Goal: Answer question/provide support: Share knowledge or assist other users

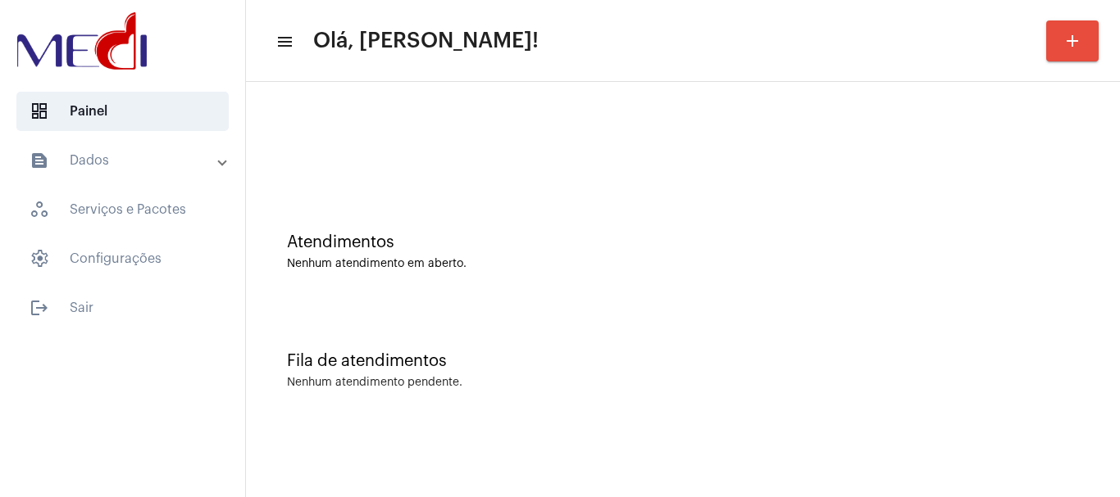
click at [629, 244] on div "Atendimentos" at bounding box center [683, 243] width 792 height 18
click at [481, 157] on div at bounding box center [682, 137] width 857 height 94
click at [400, 241] on div "Atendimentos" at bounding box center [683, 243] width 792 height 18
click at [436, 222] on div "Atendimentos Nenhum atendimento em aberto." at bounding box center [682, 243] width 857 height 119
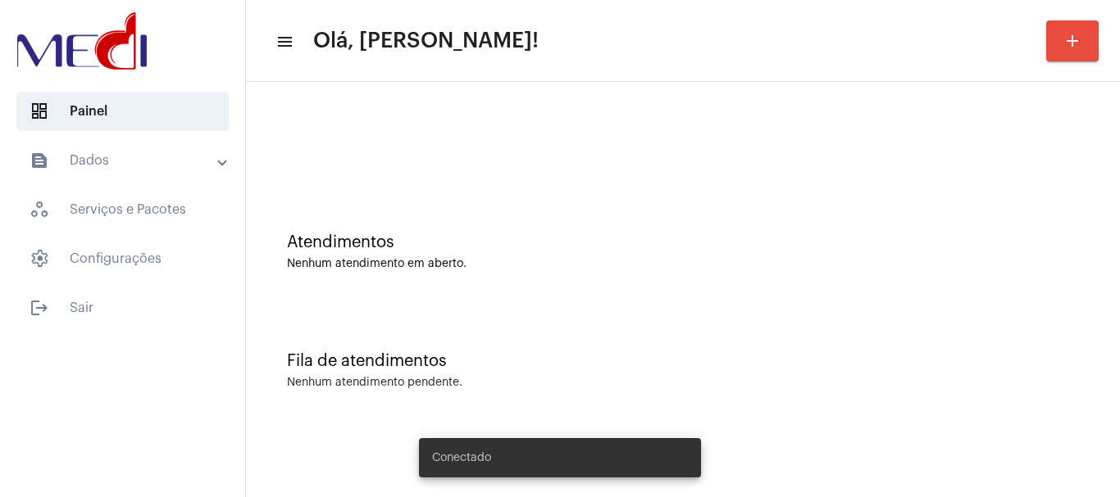
click at [829, 393] on div "Fila de atendimentos Nenhum atendimento pendente." at bounding box center [682, 362] width 857 height 119
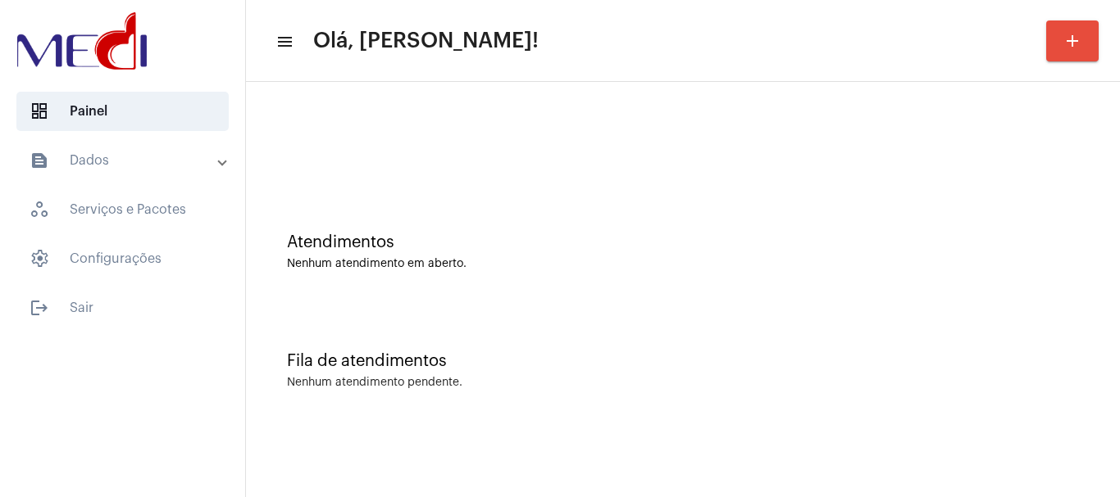
click at [161, 162] on mat-panel-title "text_snippet_outlined Dados" at bounding box center [124, 161] width 189 height 20
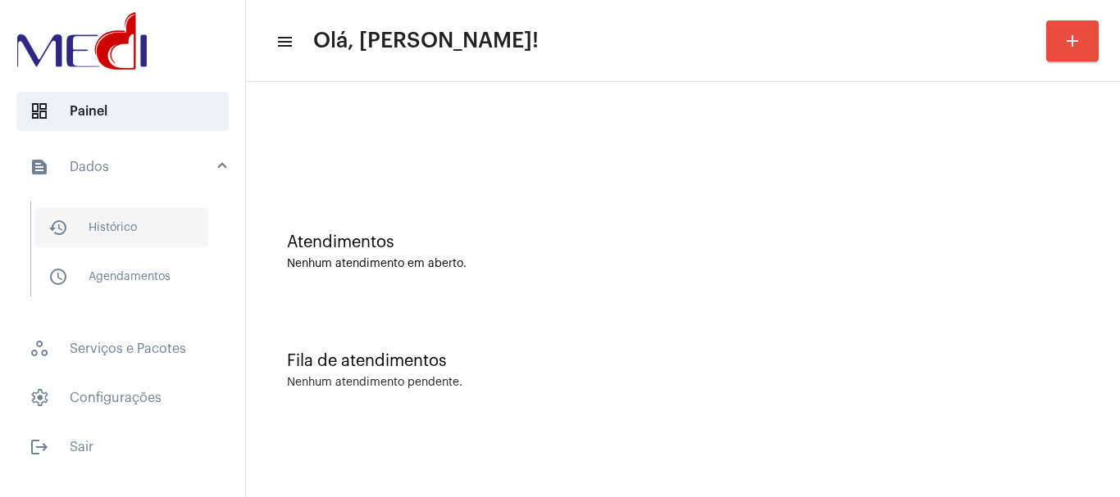
click at [117, 218] on span "history_outlined Histórico" at bounding box center [121, 227] width 173 height 39
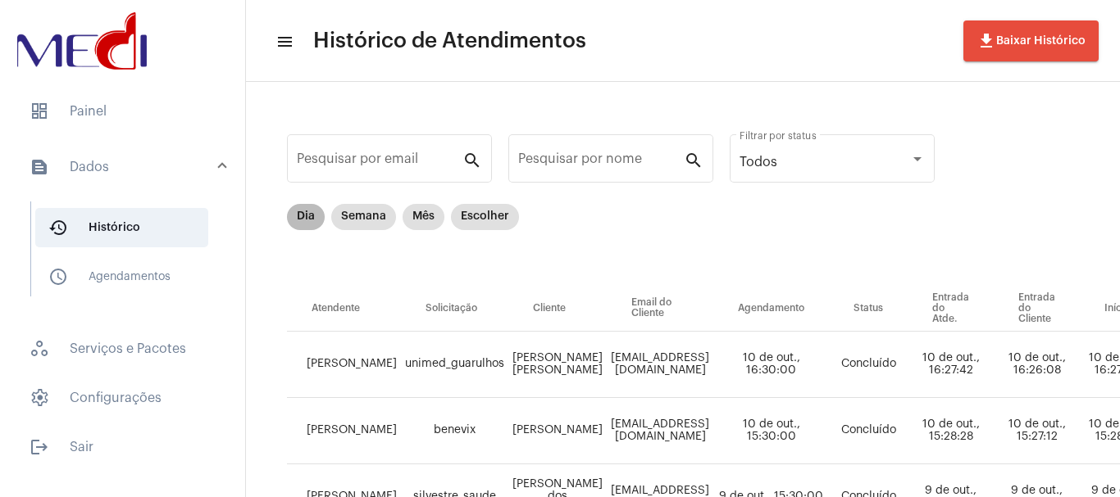
click at [319, 218] on mat-chip "Dia" at bounding box center [306, 217] width 38 height 26
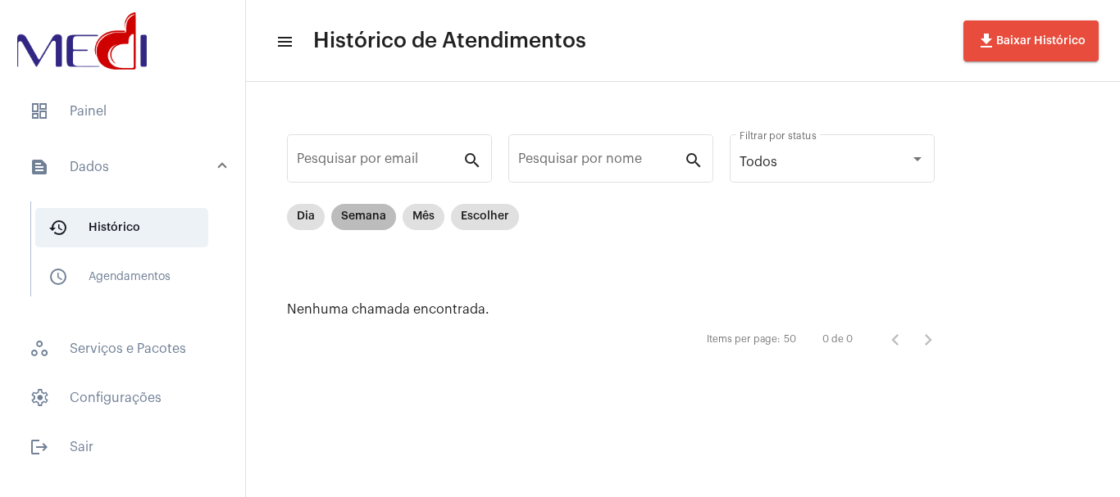
click at [370, 219] on mat-chip "Semana" at bounding box center [363, 217] width 65 height 26
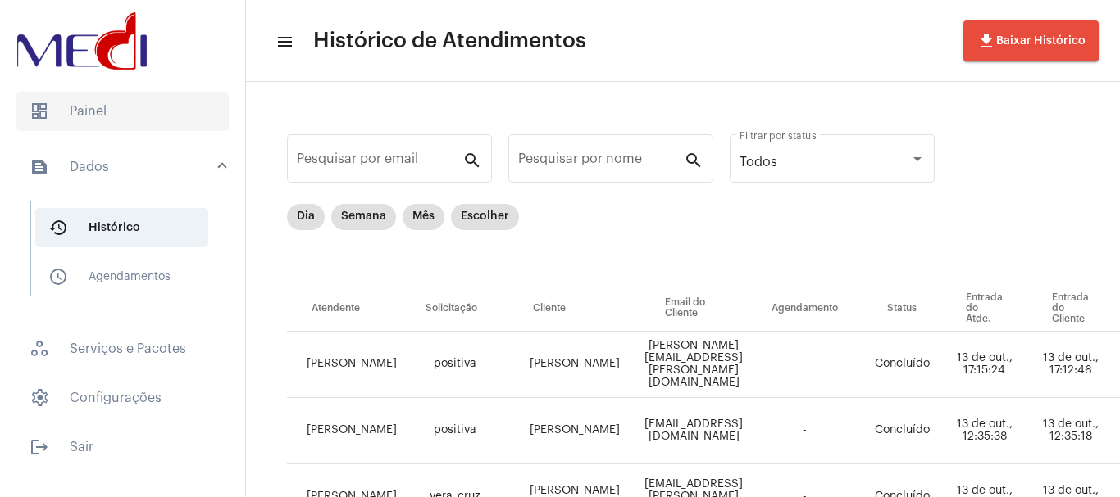
click at [102, 109] on span "dashboard Painel" at bounding box center [122, 111] width 212 height 39
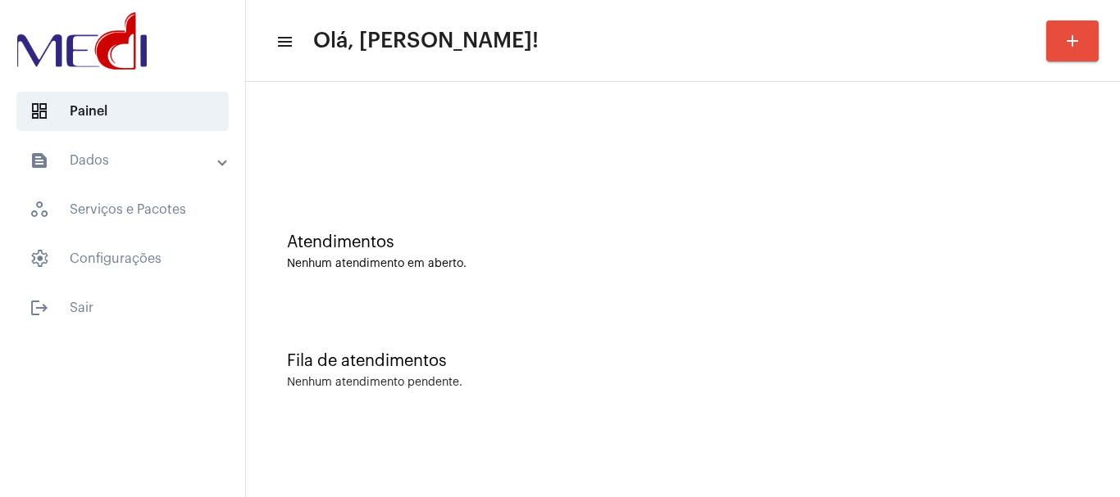
click at [565, 200] on div "Atendimentos Nenhum atendimento em aberto." at bounding box center [682, 243] width 857 height 119
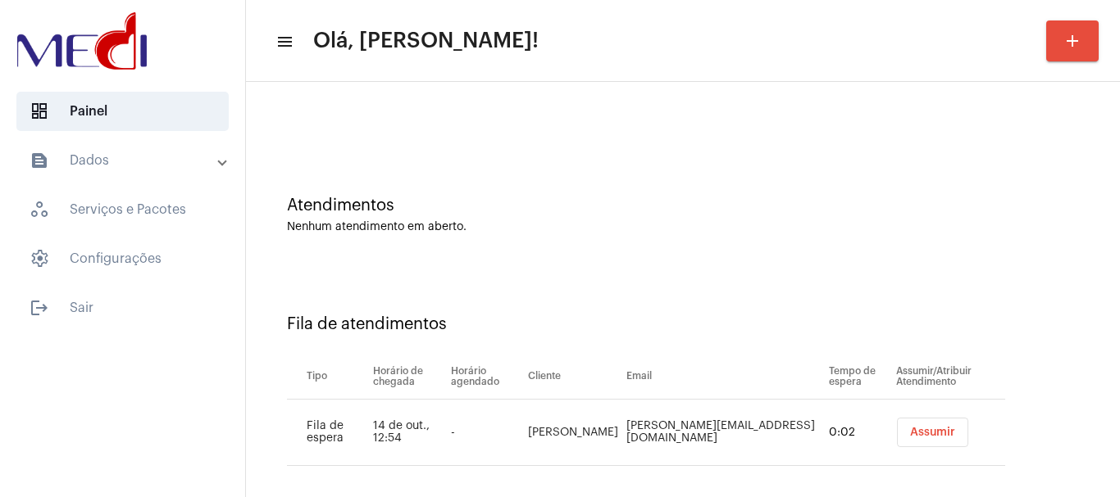
scroll to position [50, 0]
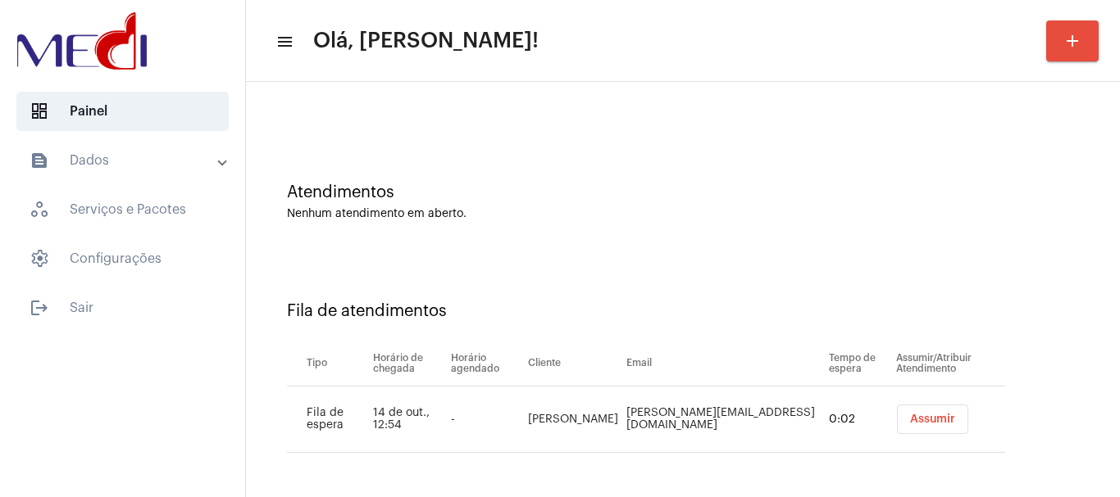
click at [910, 416] on span "Assumir" at bounding box center [932, 419] width 45 height 11
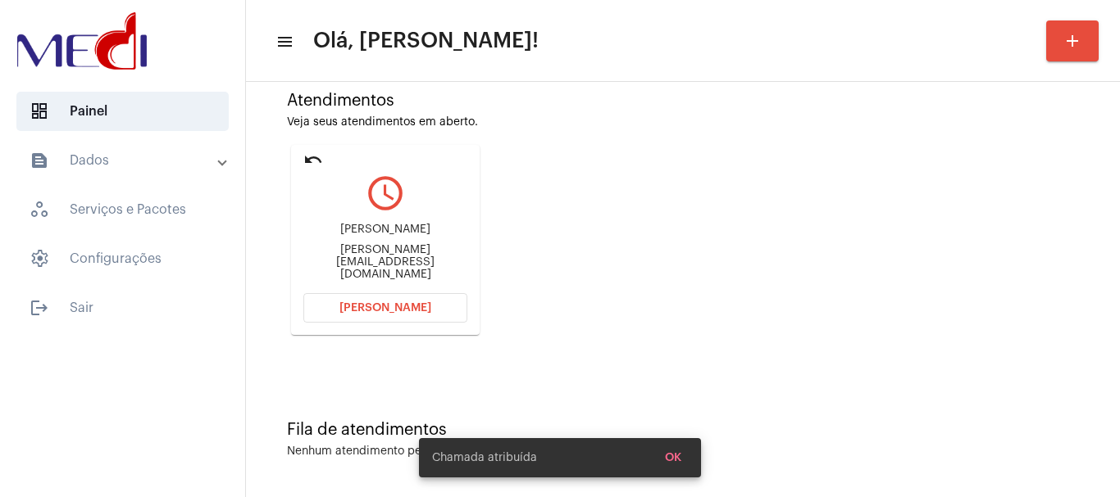
scroll to position [143, 0]
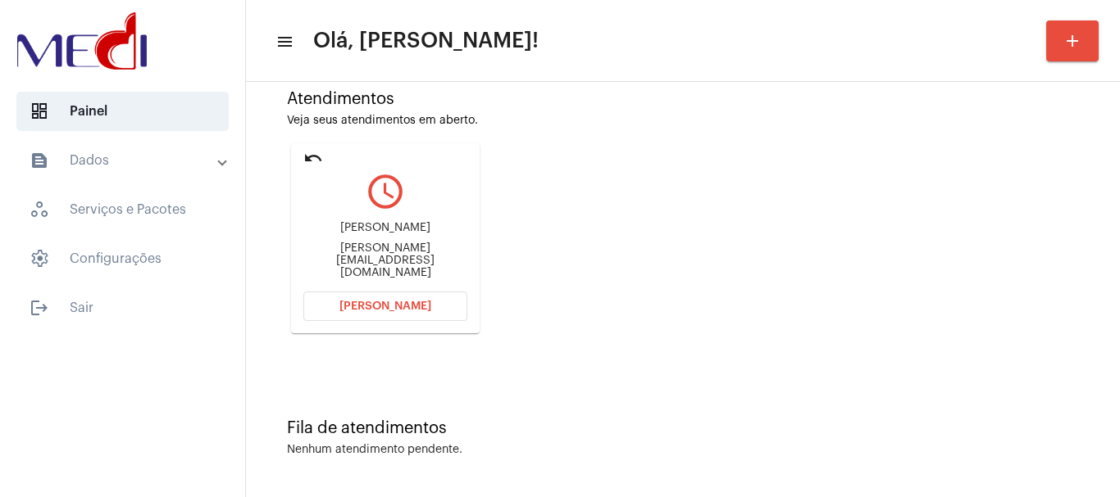
drag, startPoint x: 326, startPoint y: 233, endPoint x: 446, endPoint y: 235, distance: 119.7
click at [446, 235] on div "Igor Martins Araujo Igor.pucsp@gmail.com" at bounding box center [385, 251] width 164 height 74
copy div "Igor Martins Araujo"
click at [410, 313] on button "Abrir Chamada" at bounding box center [385, 307] width 164 height 30
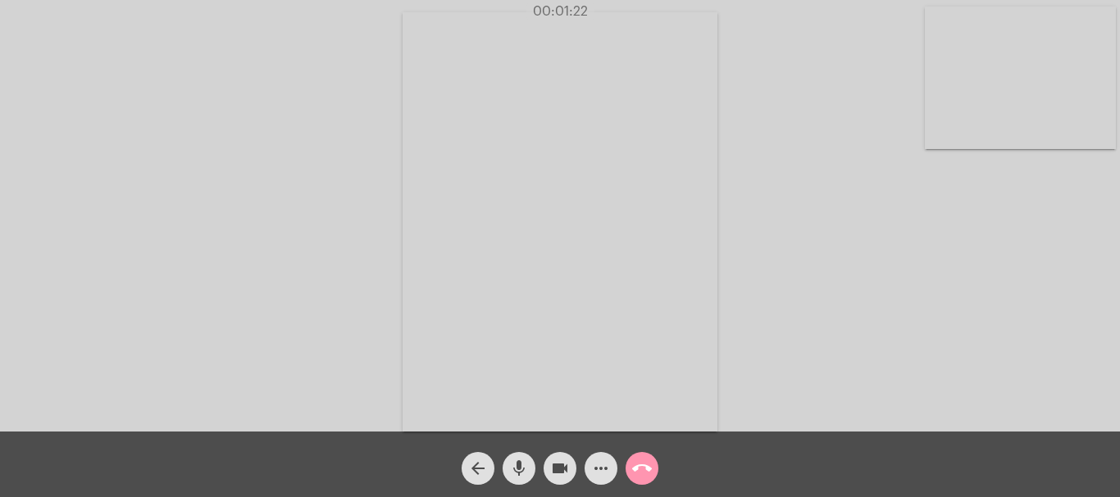
click at [638, 468] on mat-icon "call_end" at bounding box center [642, 469] width 20 height 20
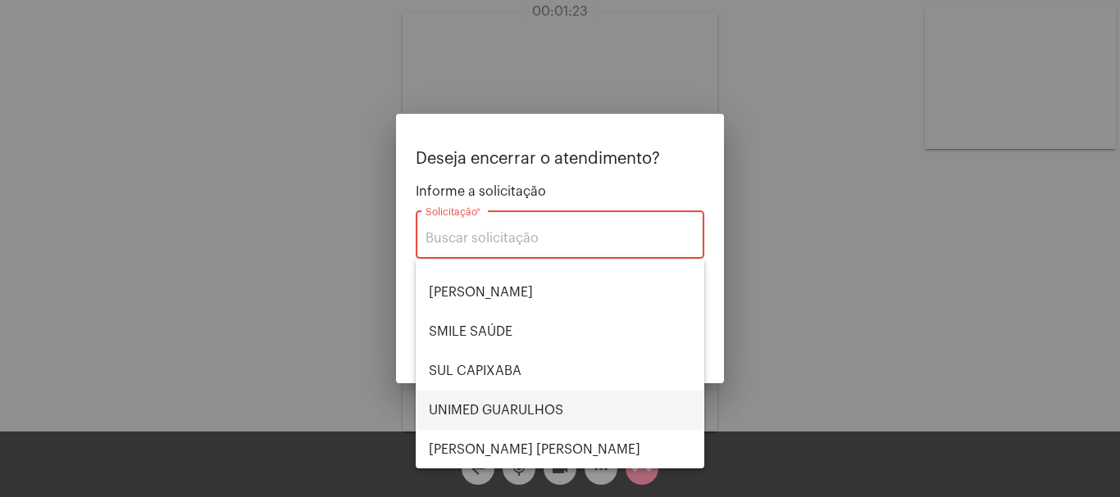
scroll to position [341, 0]
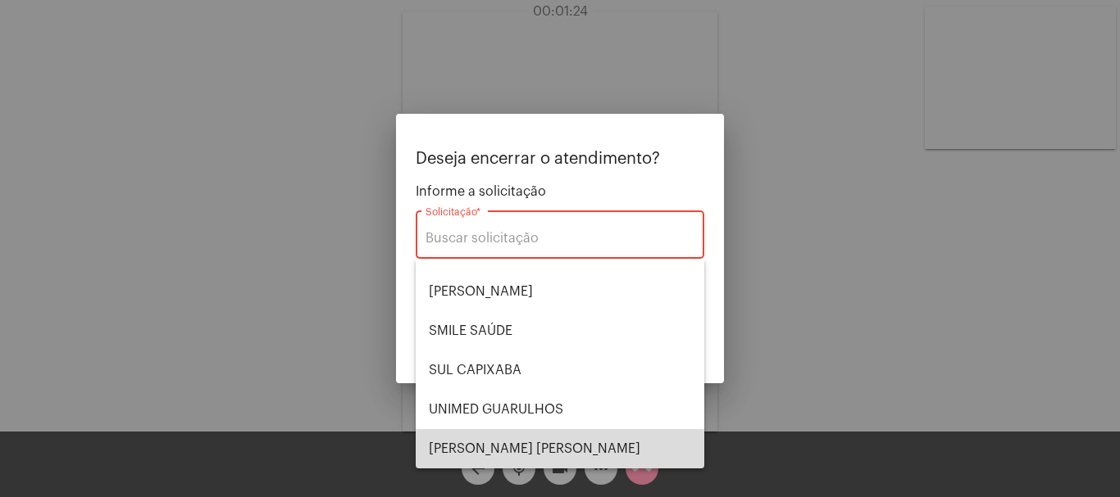
click at [561, 438] on span "VERA CRUZ" at bounding box center [560, 448] width 262 height 39
type input "VERA CRUZ"
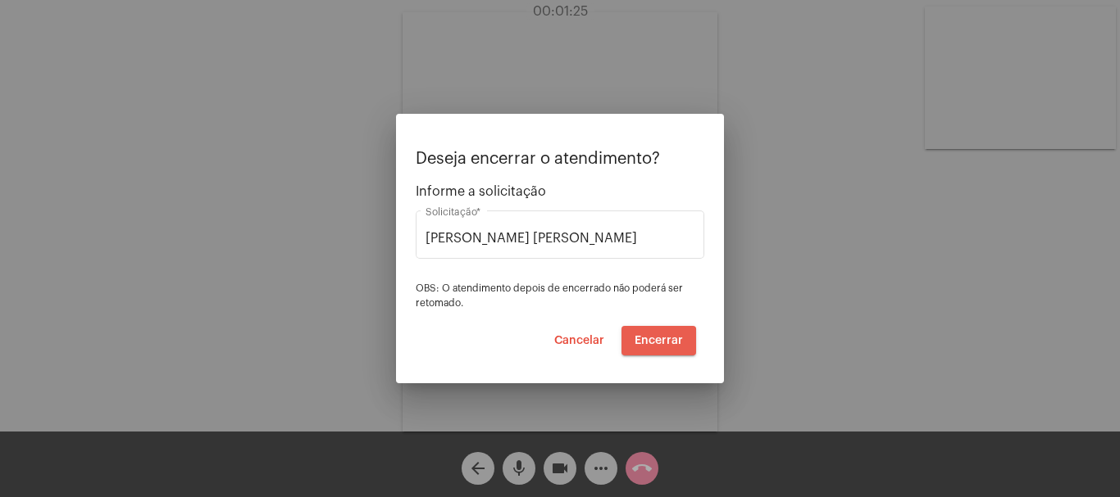
click at [658, 342] on span "Encerrar" at bounding box center [658, 340] width 48 height 11
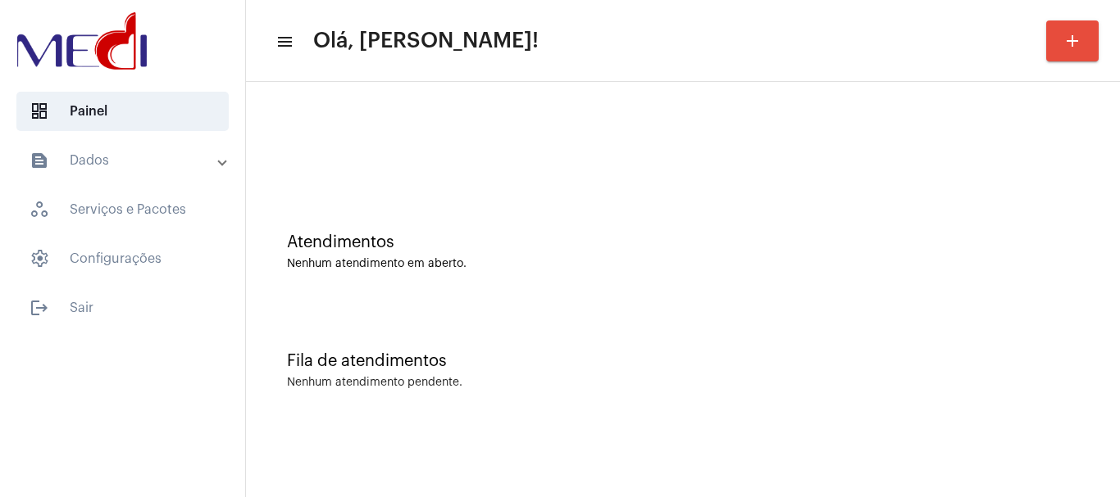
click at [438, 186] on div "Atendimentos Nenhum atendimento em aberto." at bounding box center [682, 243] width 857 height 119
click at [488, 199] on div "Atendimentos Nenhum atendimento em aberto." at bounding box center [682, 243] width 857 height 119
click at [501, 302] on div "Atendimentos Nenhum atendimento em aberto. Fila de atendimentos Nenhum atendime…" at bounding box center [682, 256] width 857 height 332
click at [455, 279] on div "Atendimentos Nenhum atendimento em aberto." at bounding box center [682, 243] width 857 height 119
click at [547, 298] on div "Atendimentos Nenhum atendimento em aberto." at bounding box center [682, 243] width 857 height 119
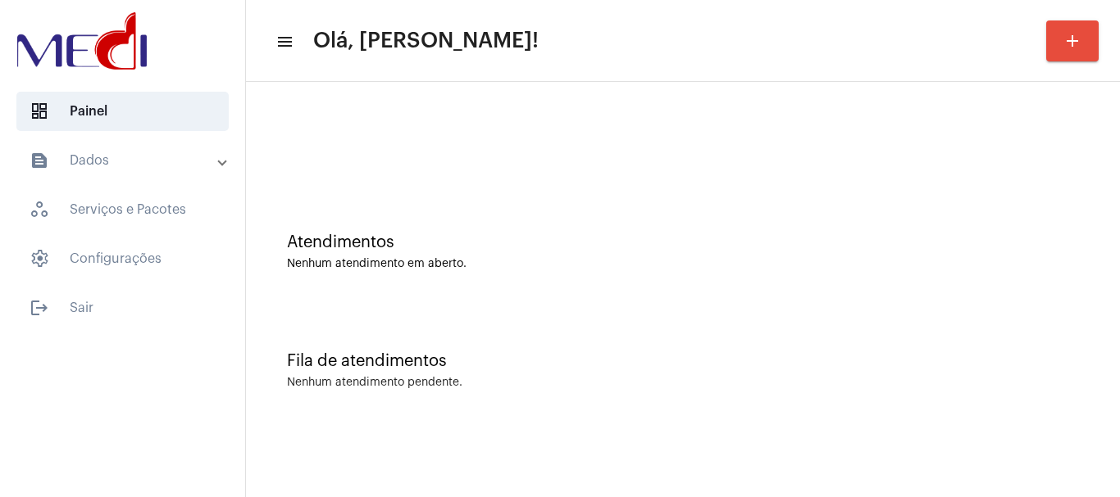
click at [597, 284] on div "Atendimentos Nenhum atendimento em aberto." at bounding box center [682, 243] width 857 height 119
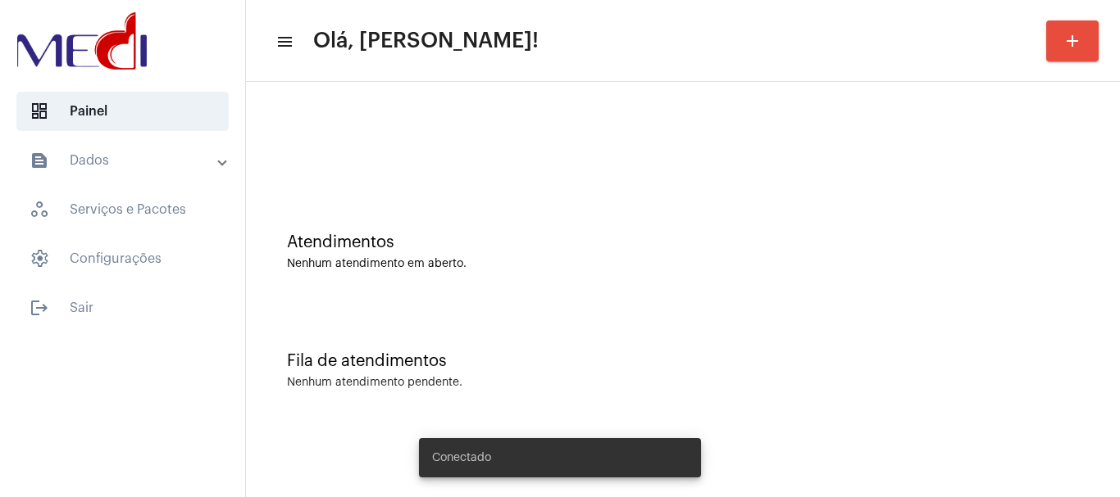
click at [687, 325] on div "Fila de atendimentos Nenhum atendimento pendente." at bounding box center [682, 362] width 857 height 119
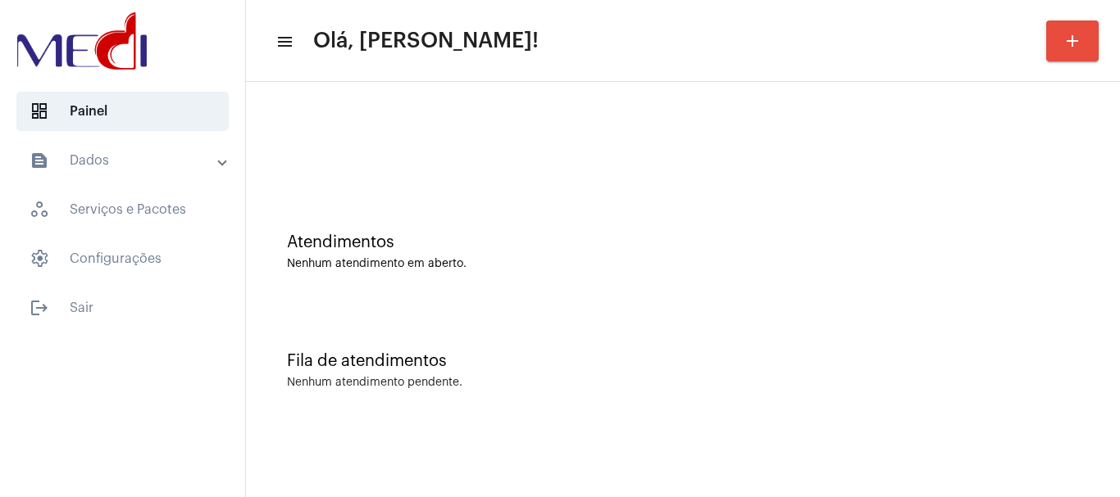
click at [665, 225] on div "Atendimentos Nenhum atendimento em aberto." at bounding box center [682, 243] width 857 height 119
click at [497, 204] on div "Atendimentos Nenhum atendimento em aberto." at bounding box center [682, 243] width 857 height 119
click at [392, 310] on div "Fila de atendimentos Nenhum atendimento pendente." at bounding box center [682, 362] width 857 height 119
click at [395, 207] on div "Atendimentos Nenhum atendimento em aberto." at bounding box center [682, 243] width 857 height 119
click at [458, 184] on div "Atendimentos Nenhum atendimento em aberto. Fila de atendimentos Nenhum atendime…" at bounding box center [682, 256] width 857 height 332
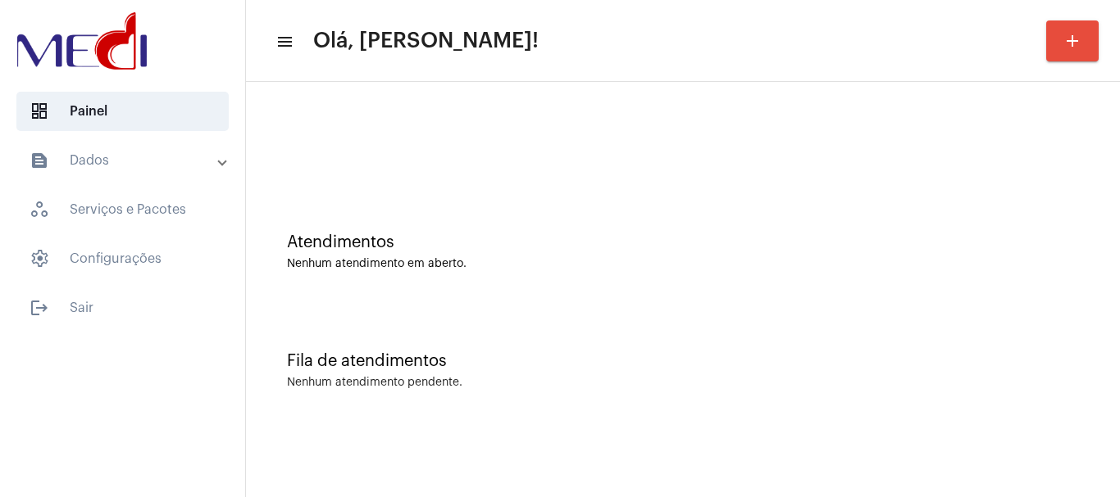
click at [573, 252] on div "Atendimentos Nenhum atendimento em aberto." at bounding box center [683, 252] width 792 height 37
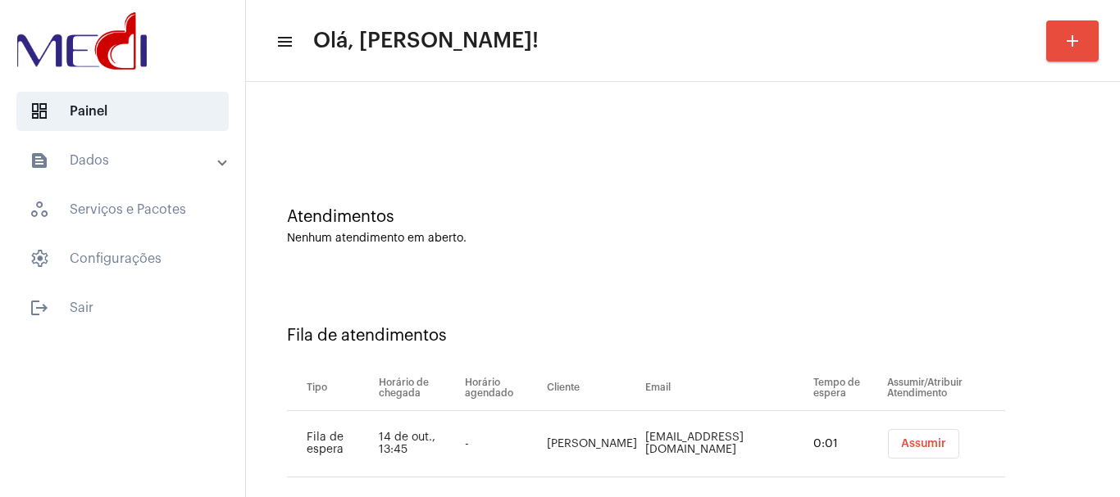
scroll to position [50, 0]
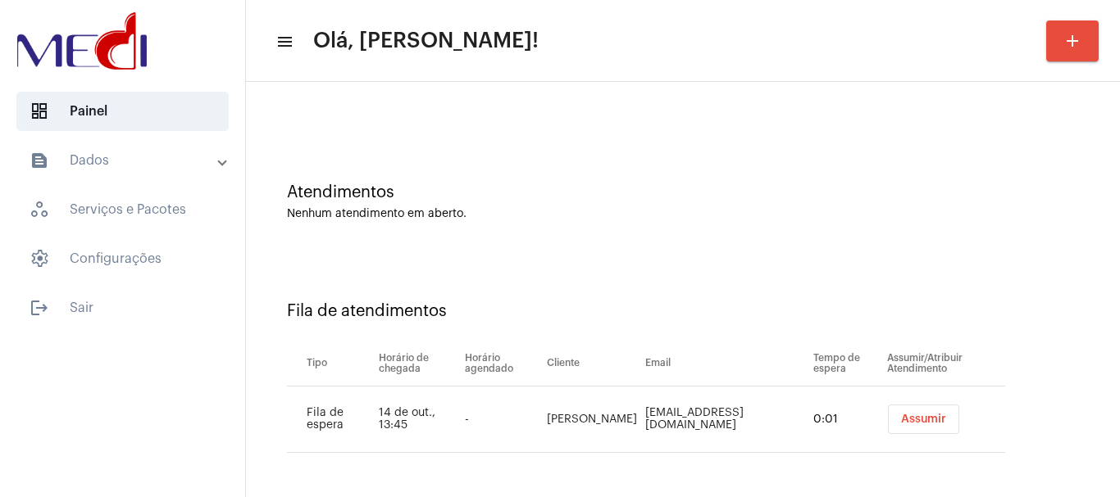
click at [901, 414] on span "Assumir" at bounding box center [923, 419] width 45 height 11
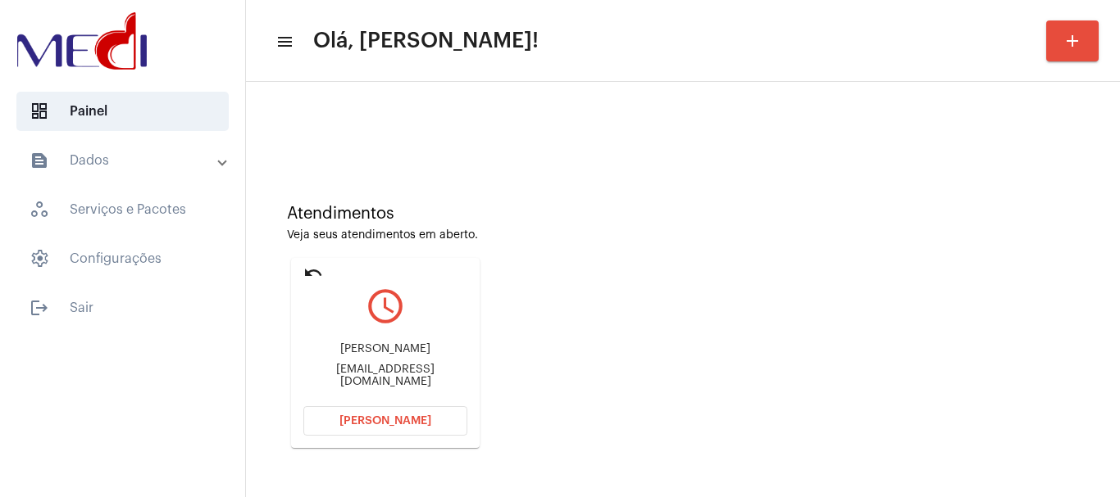
scroll to position [82, 0]
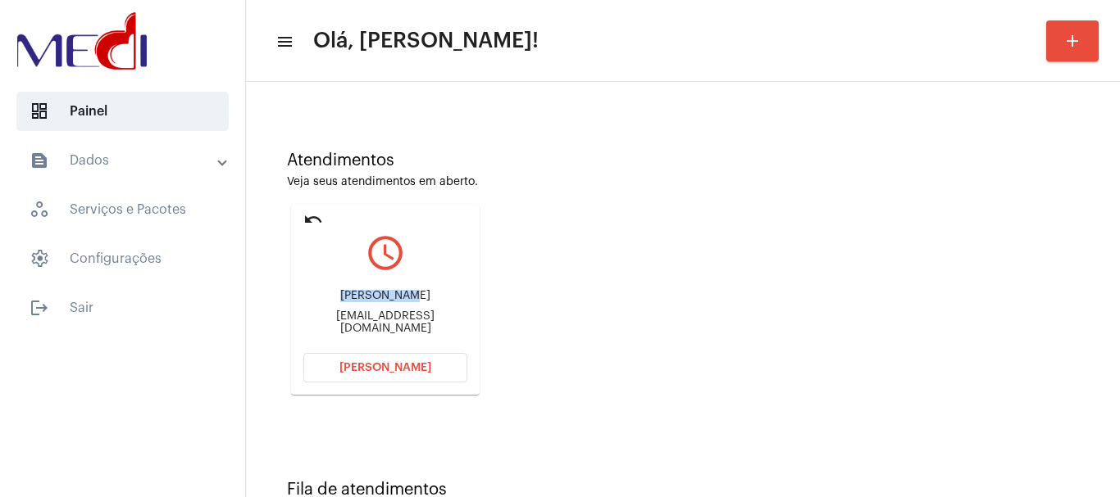
drag, startPoint x: 357, startPoint y: 298, endPoint x: 442, endPoint y: 303, distance: 84.6
click at [442, 302] on div "[PERSON_NAME]" at bounding box center [385, 296] width 164 height 12
copy div "[PERSON_NAME]"
click at [393, 371] on span "[PERSON_NAME]" at bounding box center [385, 367] width 92 height 11
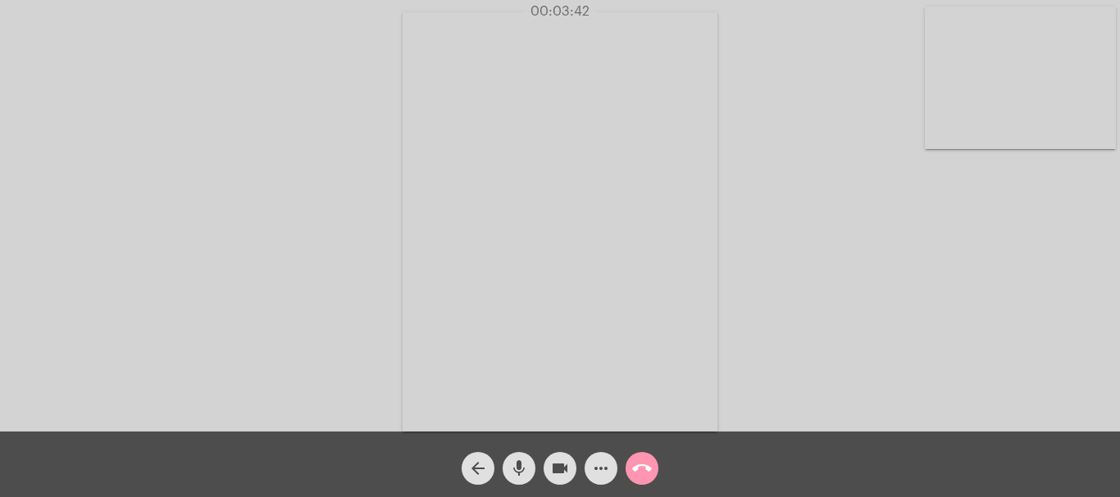
click at [643, 465] on mat-icon "call_end" at bounding box center [642, 469] width 20 height 20
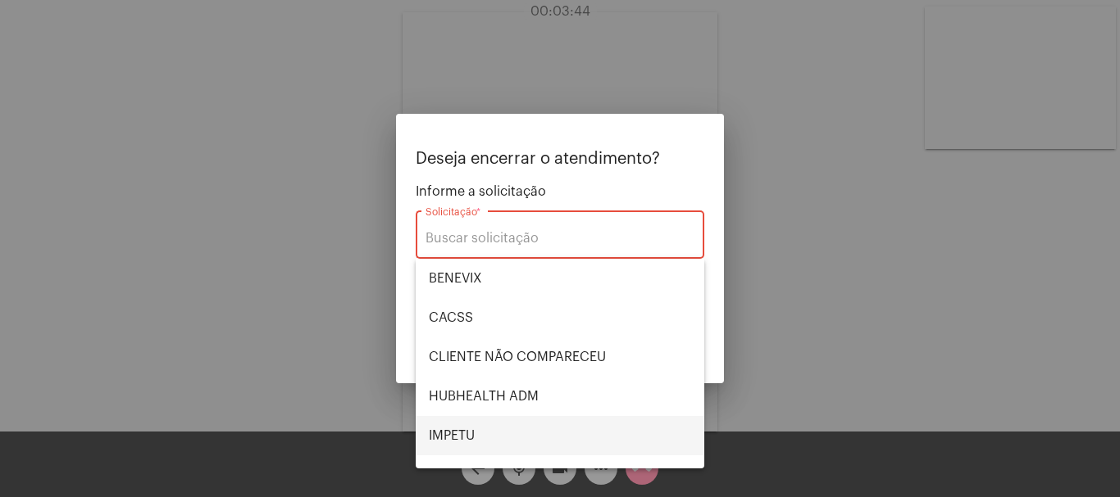
click at [492, 434] on span "IMPETU" at bounding box center [560, 435] width 262 height 39
type input "IMPETU"
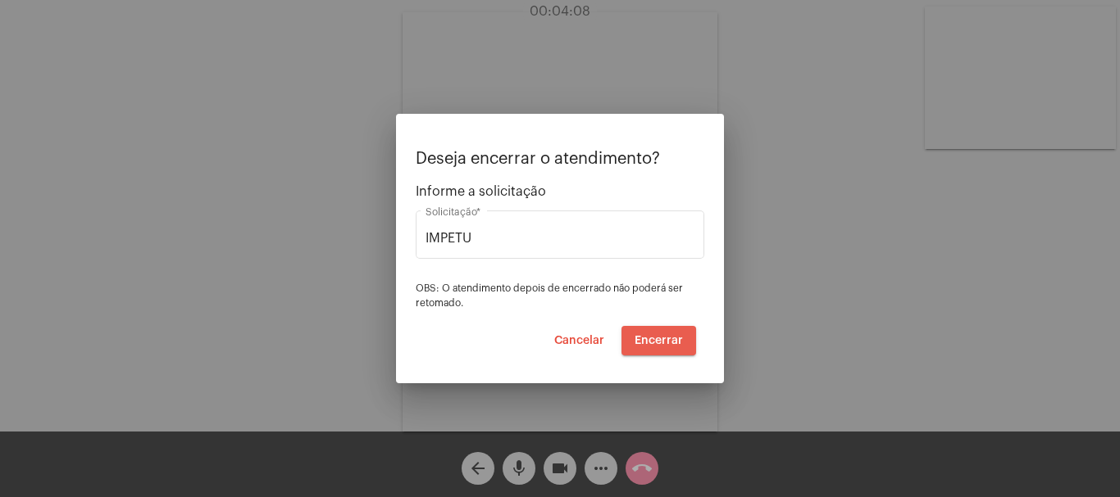
click at [663, 339] on span "Encerrar" at bounding box center [658, 340] width 48 height 11
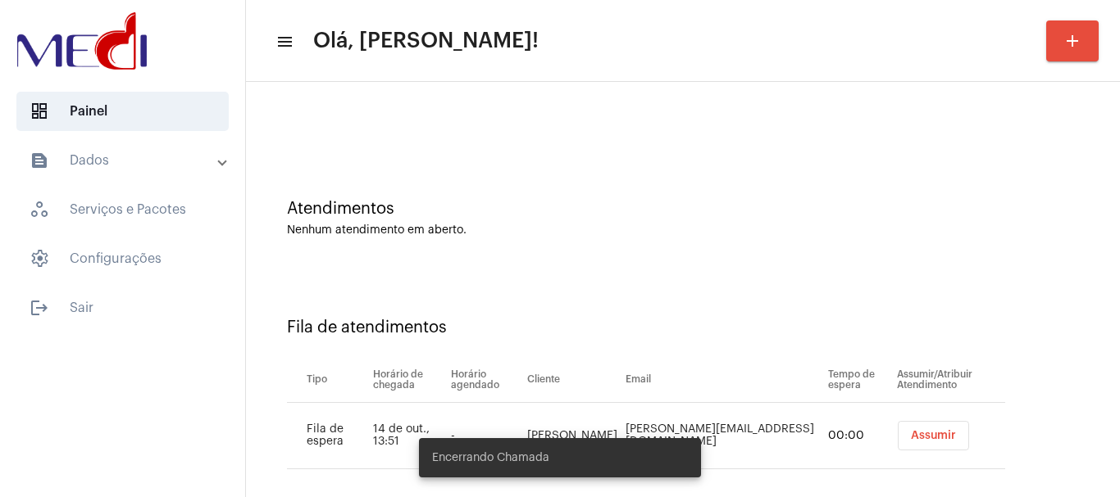
scroll to position [50, 0]
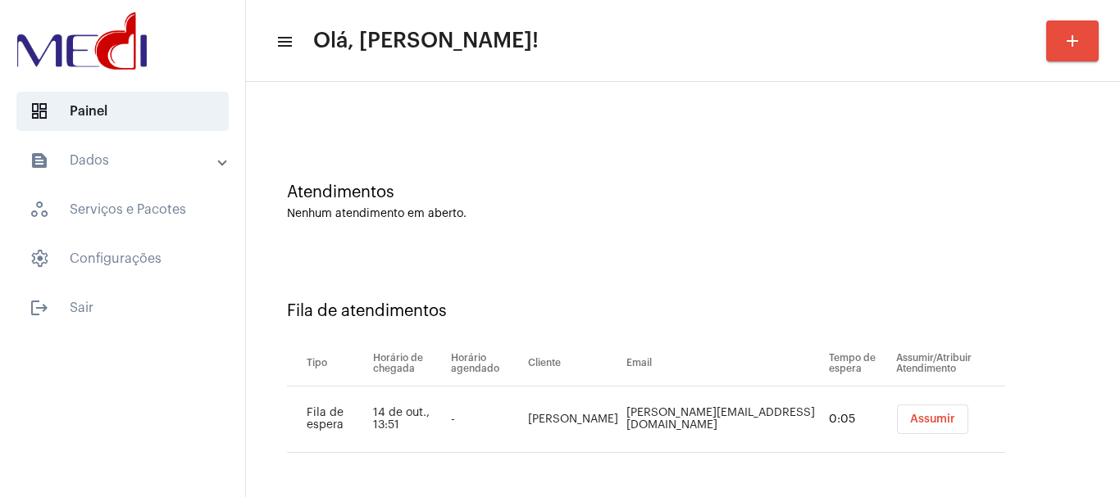
click at [918, 411] on button "Assumir" at bounding box center [932, 420] width 71 height 30
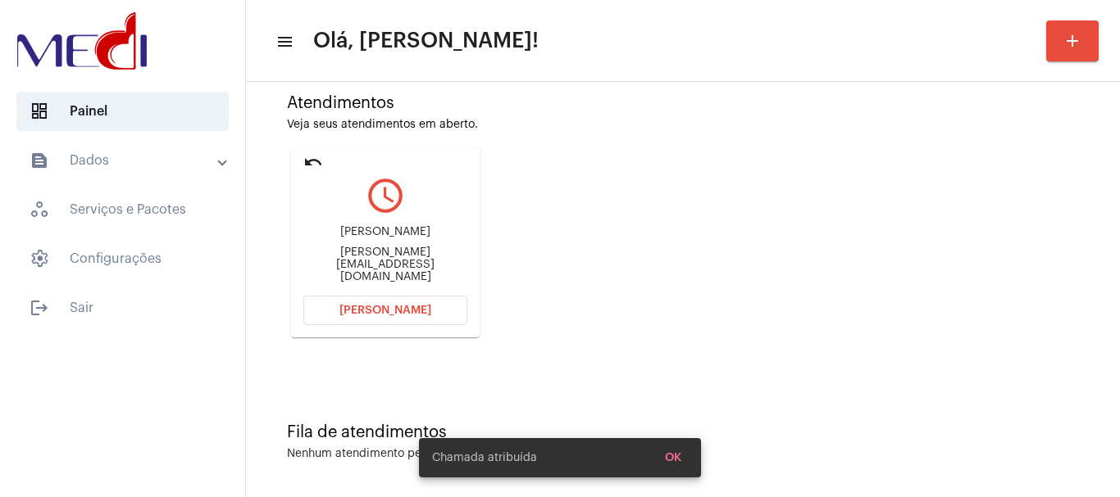
scroll to position [143, 0]
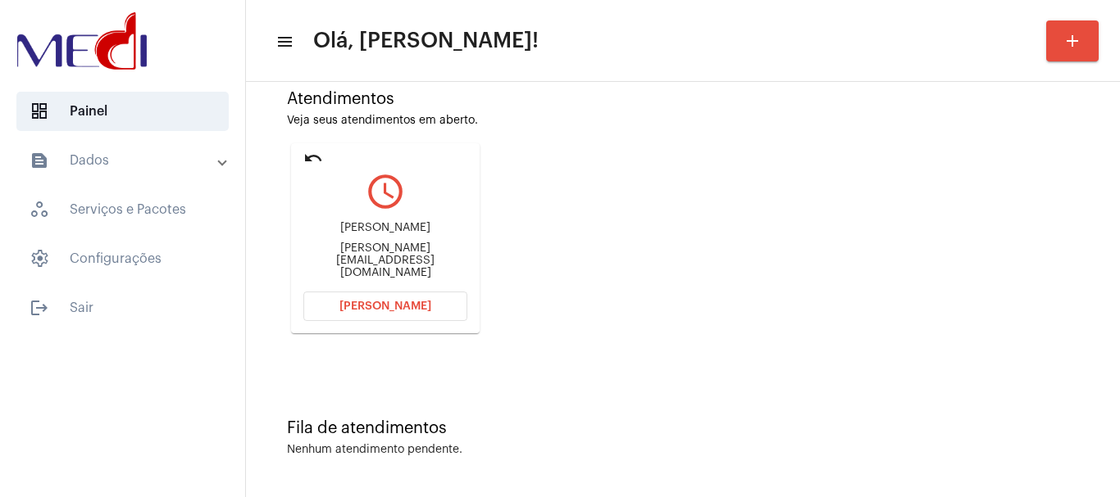
drag, startPoint x: 300, startPoint y: 257, endPoint x: 357, endPoint y: 249, distance: 57.0
click at [357, 249] on mat-card "undo query_builder Suely [EMAIL_ADDRESS][DOMAIN_NAME] [PERSON_NAME]" at bounding box center [385, 238] width 189 height 190
click at [347, 270] on div "Suely [EMAIL_ADDRESS][DOMAIN_NAME]" at bounding box center [385, 251] width 164 height 74
drag, startPoint x: 297, startPoint y: 258, endPoint x: 356, endPoint y: 258, distance: 59.0
click at [356, 258] on mat-card "undo query_builder Suely [EMAIL_ADDRESS][DOMAIN_NAME] [PERSON_NAME]" at bounding box center [385, 238] width 189 height 190
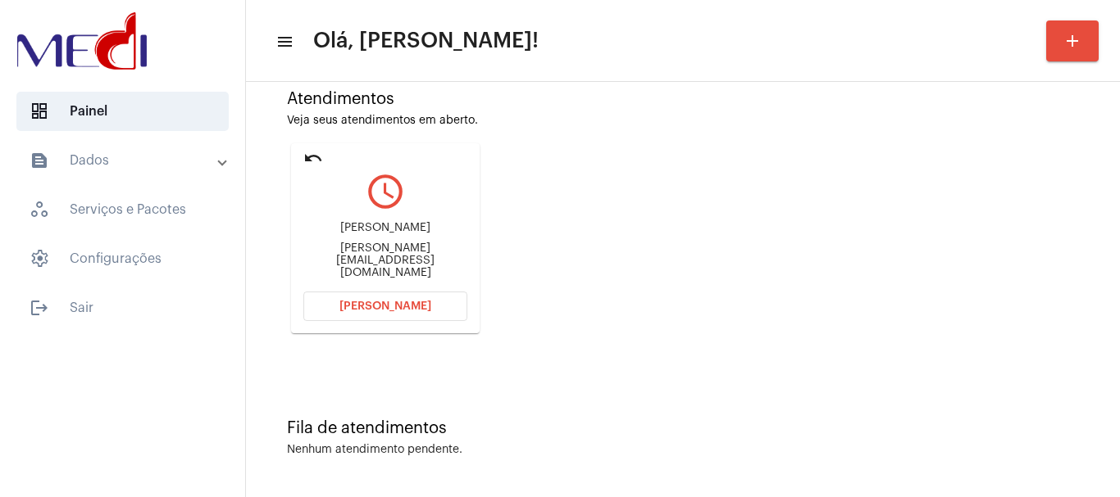
copy div "[PERSON_NAME].mar"
click at [408, 311] on span "[PERSON_NAME]" at bounding box center [385, 306] width 92 height 11
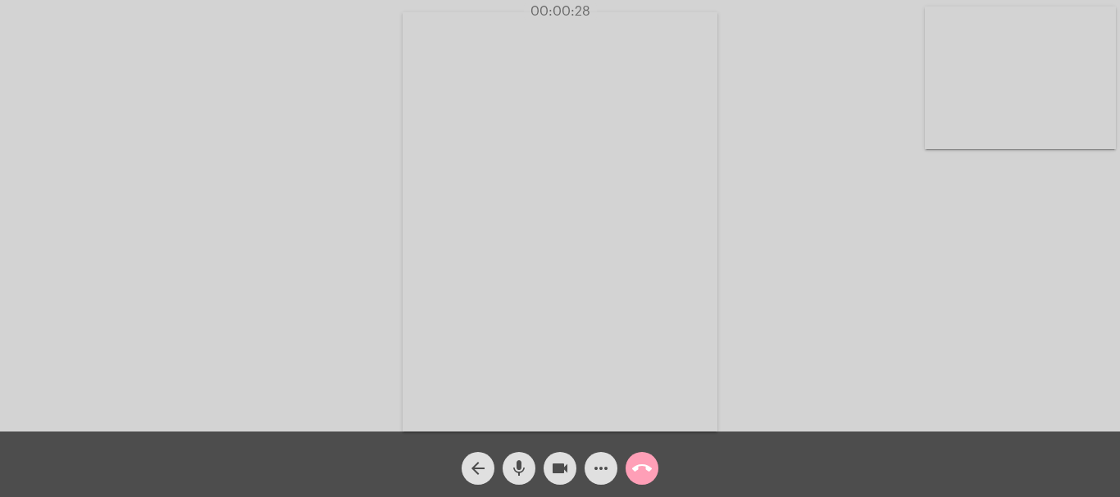
click at [643, 472] on mat-icon "call_end" at bounding box center [642, 469] width 20 height 20
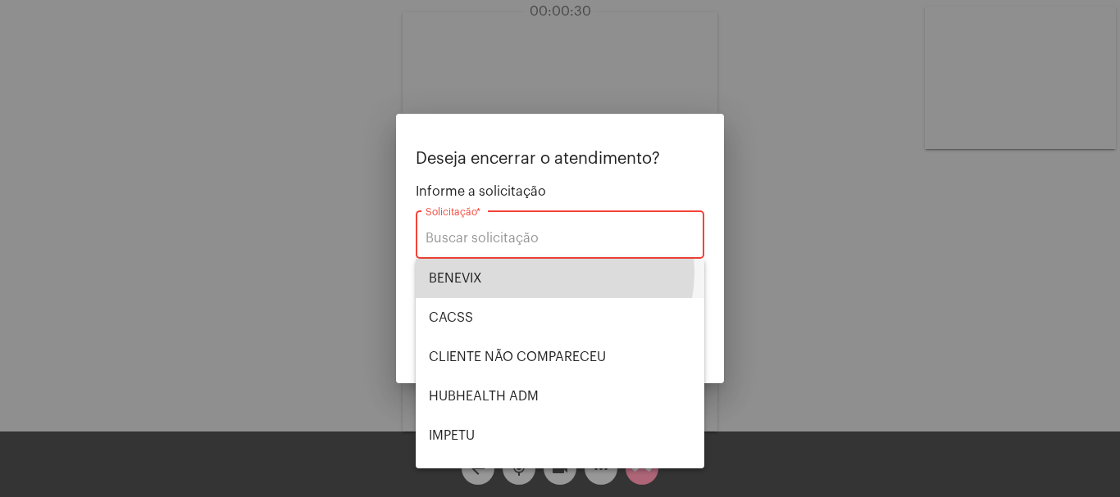
drag, startPoint x: 543, startPoint y: 272, endPoint x: 588, endPoint y: 275, distance: 45.1
click at [542, 271] on span "BENEVIX" at bounding box center [560, 278] width 262 height 39
type input "BENEVIX"
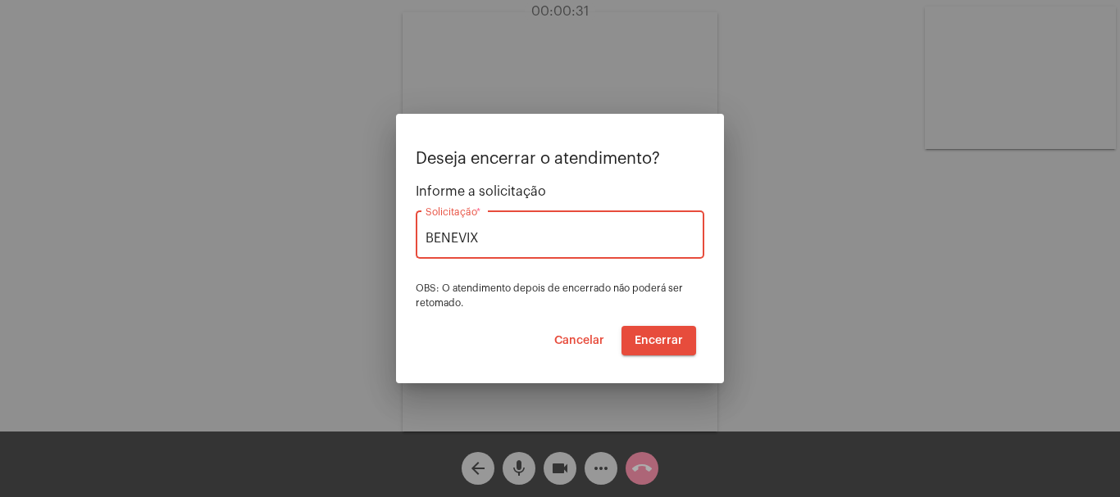
click at [650, 335] on span "Encerrar" at bounding box center [658, 340] width 48 height 11
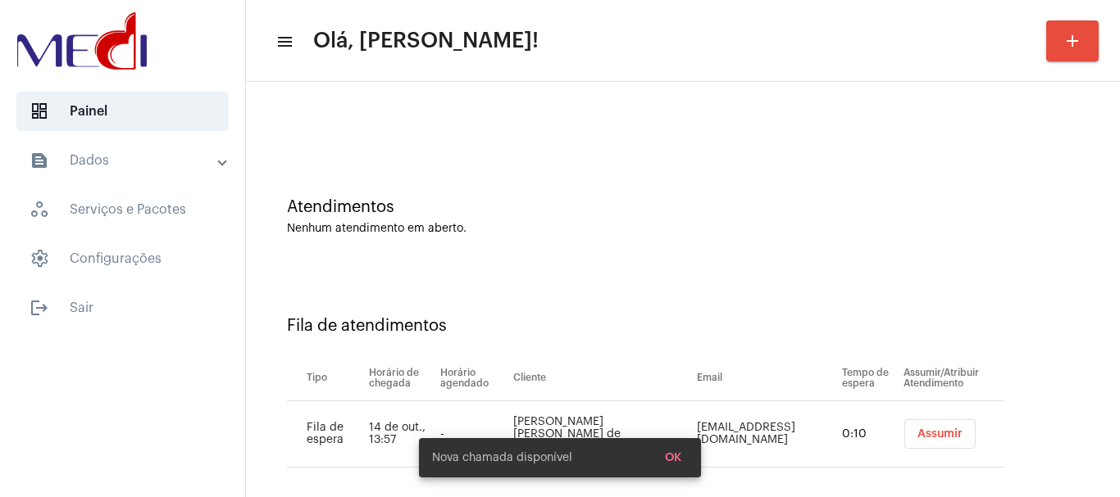
scroll to position [50, 0]
